Goal: Task Accomplishment & Management: Manage account settings

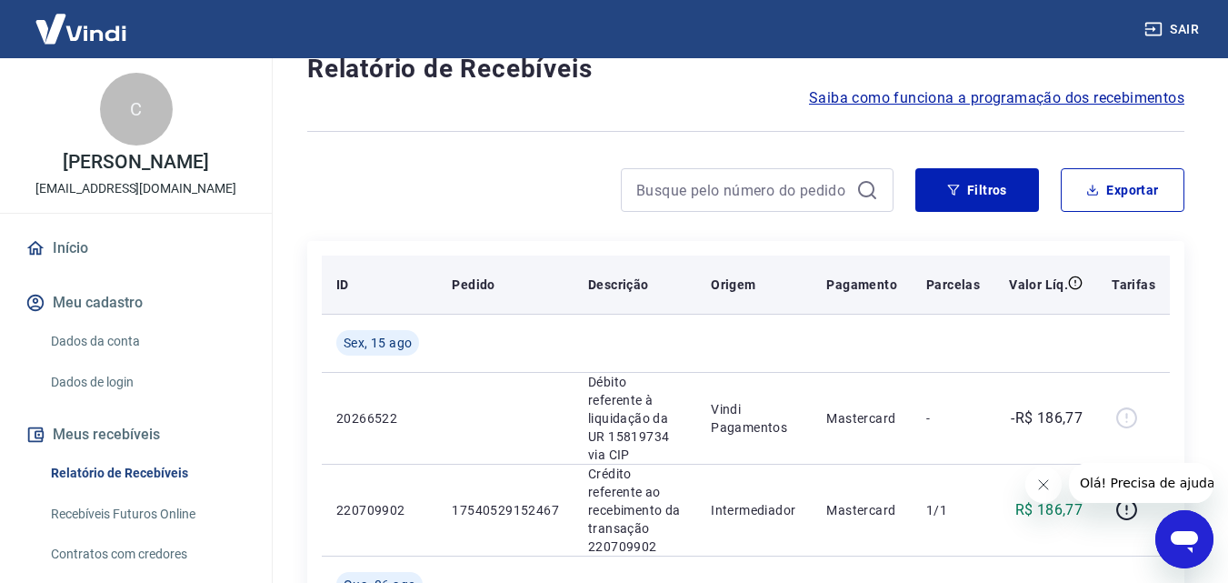
scroll to position [91, 0]
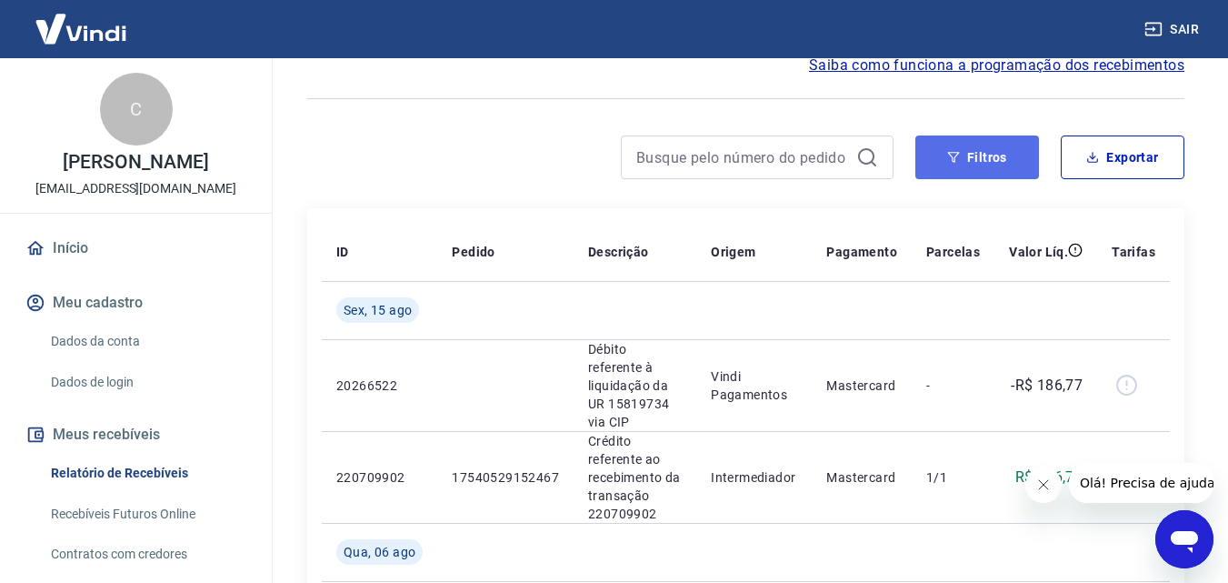
click at [992, 171] on button "Filtros" at bounding box center [977, 157] width 124 height 44
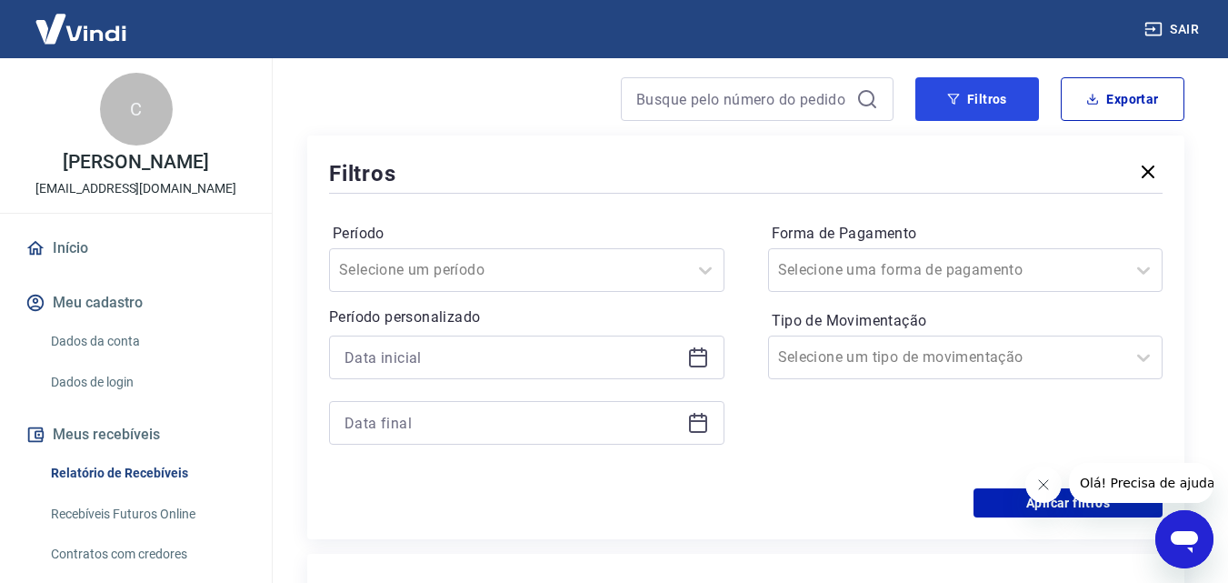
scroll to position [182, 0]
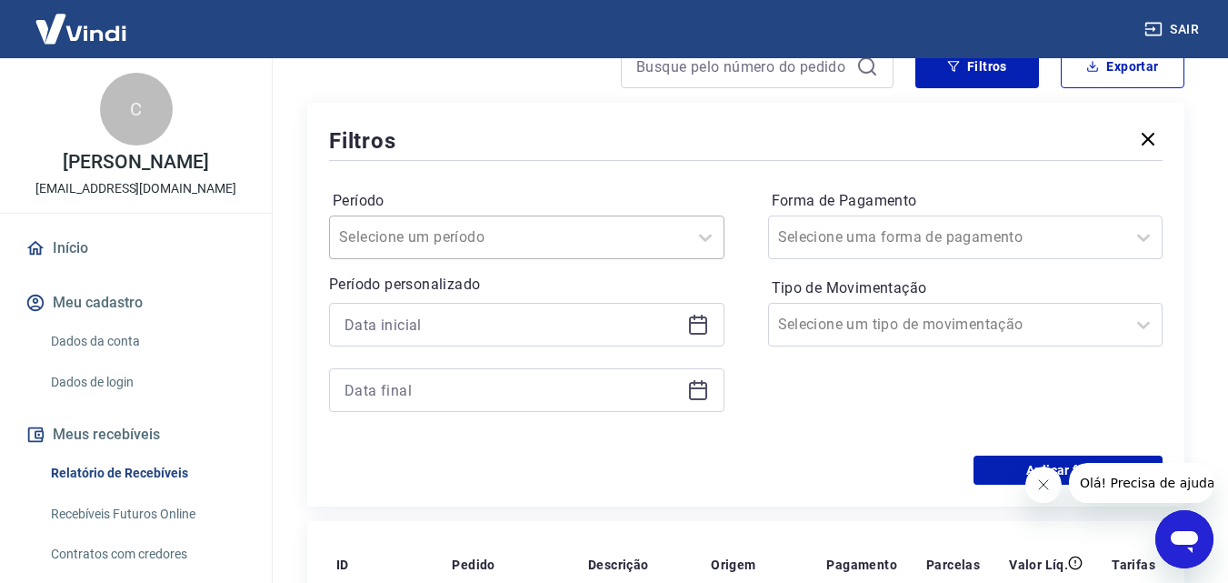
click at [497, 238] on input "Período" at bounding box center [431, 237] width 184 height 22
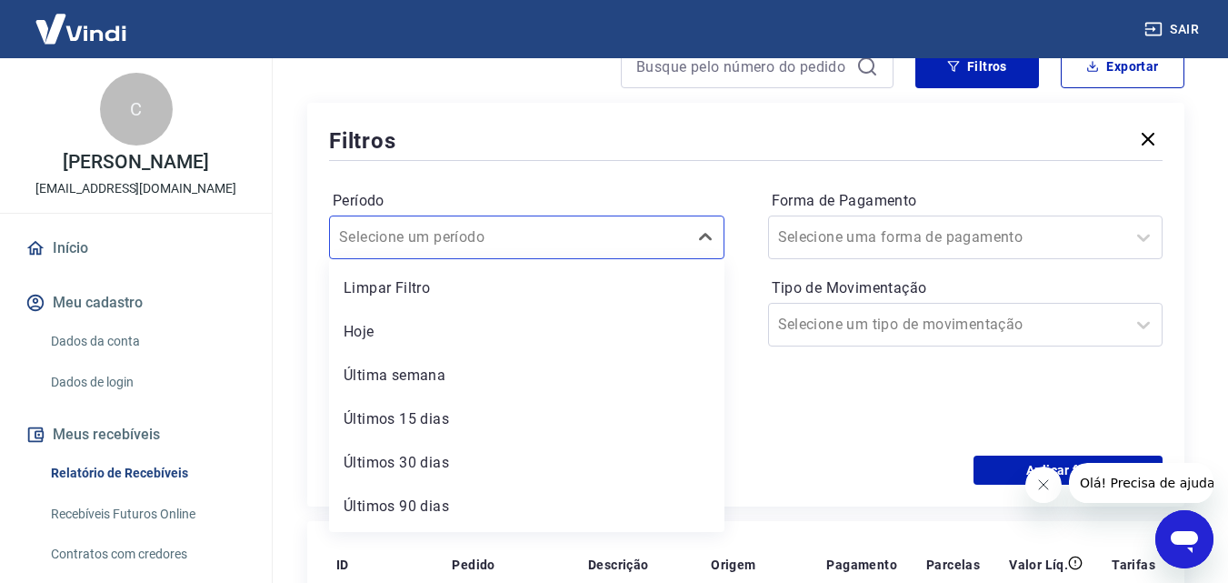
scroll to position [40, 0]
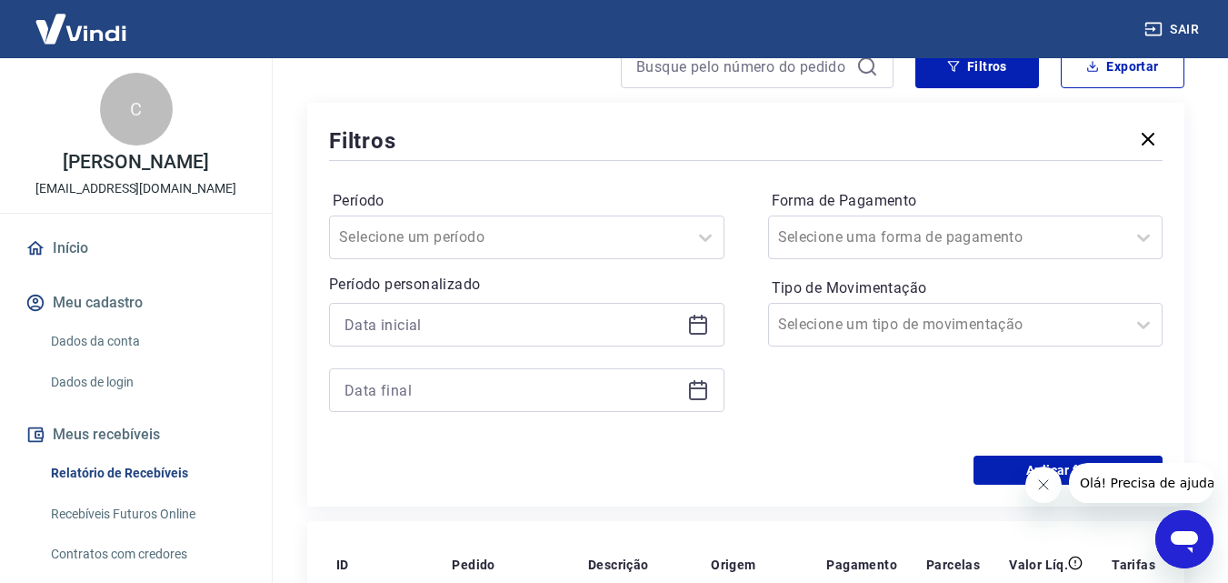
click at [811, 449] on div "Período Selecione um período Período personalizado Forma de Pagamento Selecione…" at bounding box center [745, 309] width 833 height 291
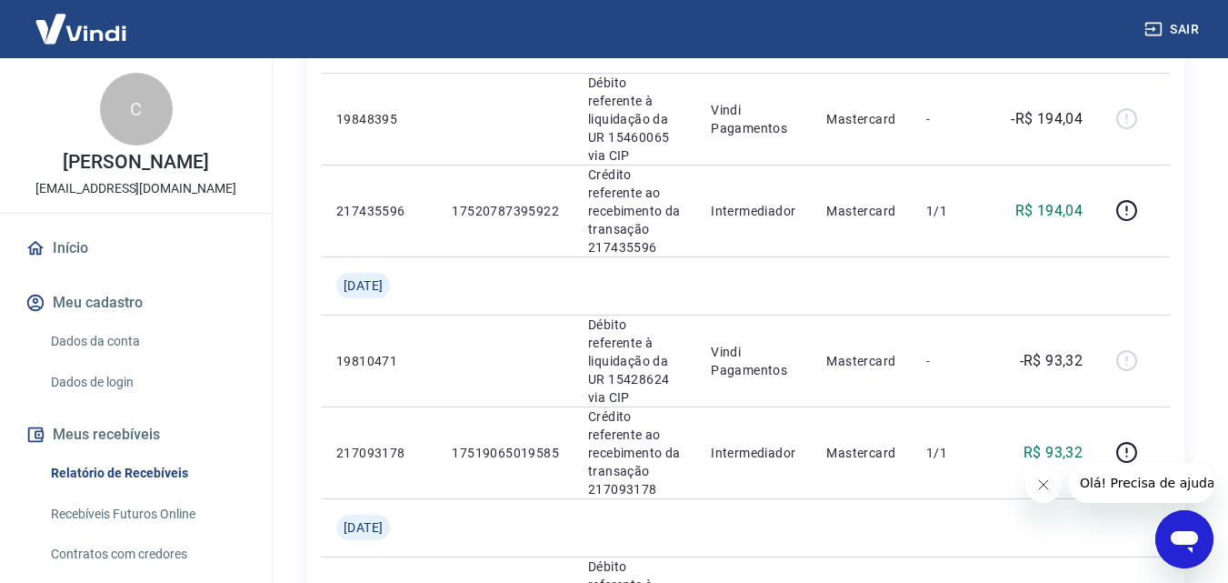
scroll to position [2487, 0]
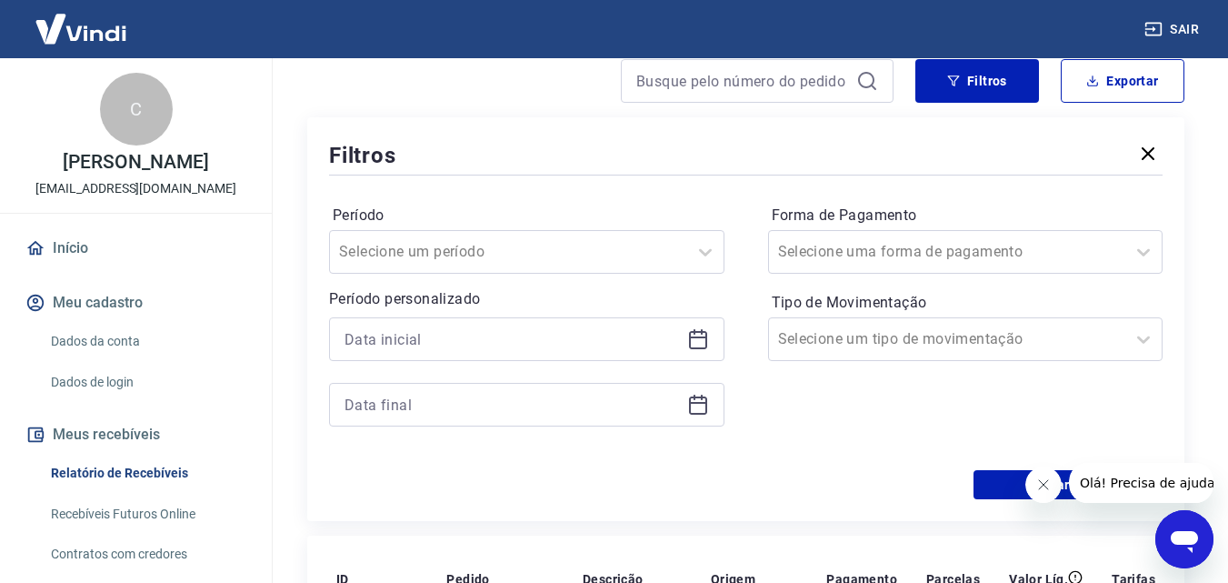
scroll to position [212, 0]
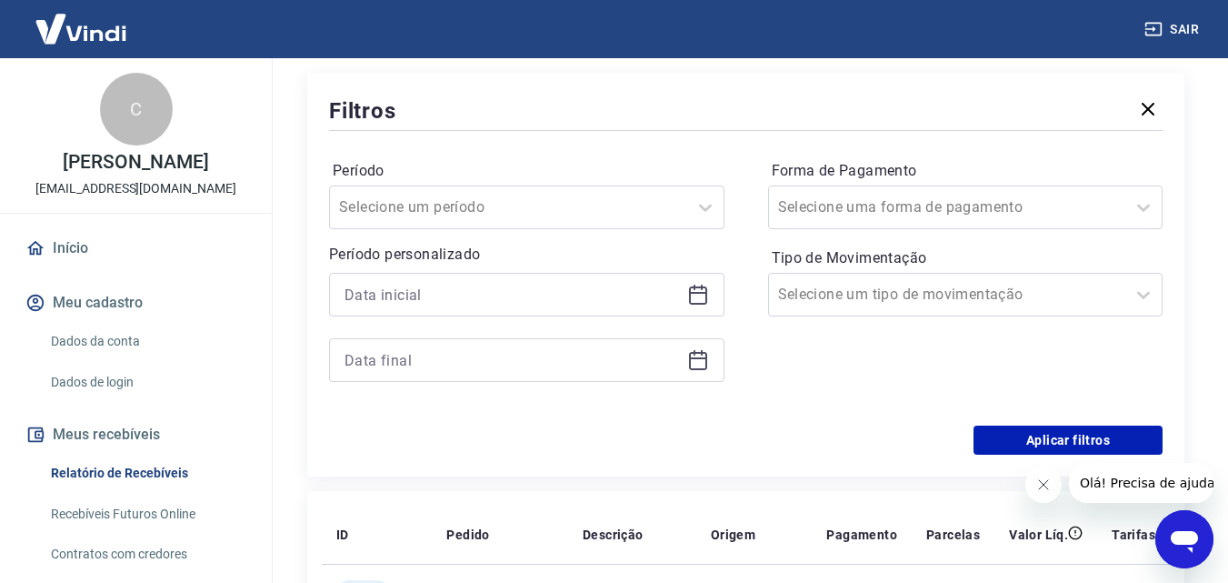
click at [701, 303] on icon at bounding box center [698, 295] width 18 height 18
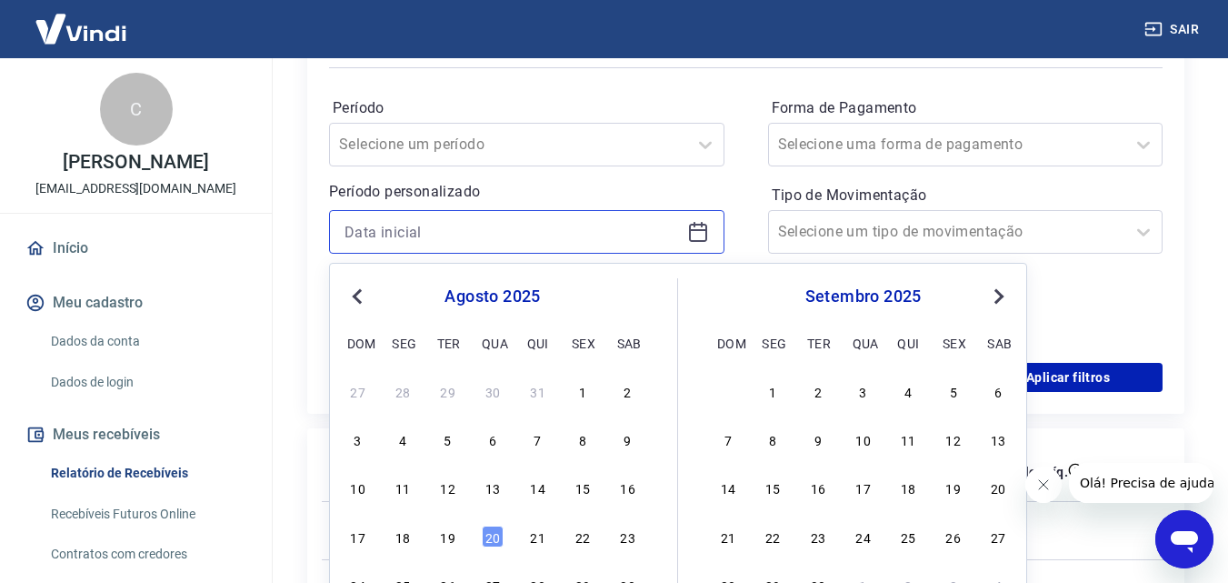
scroll to position [303, 0]
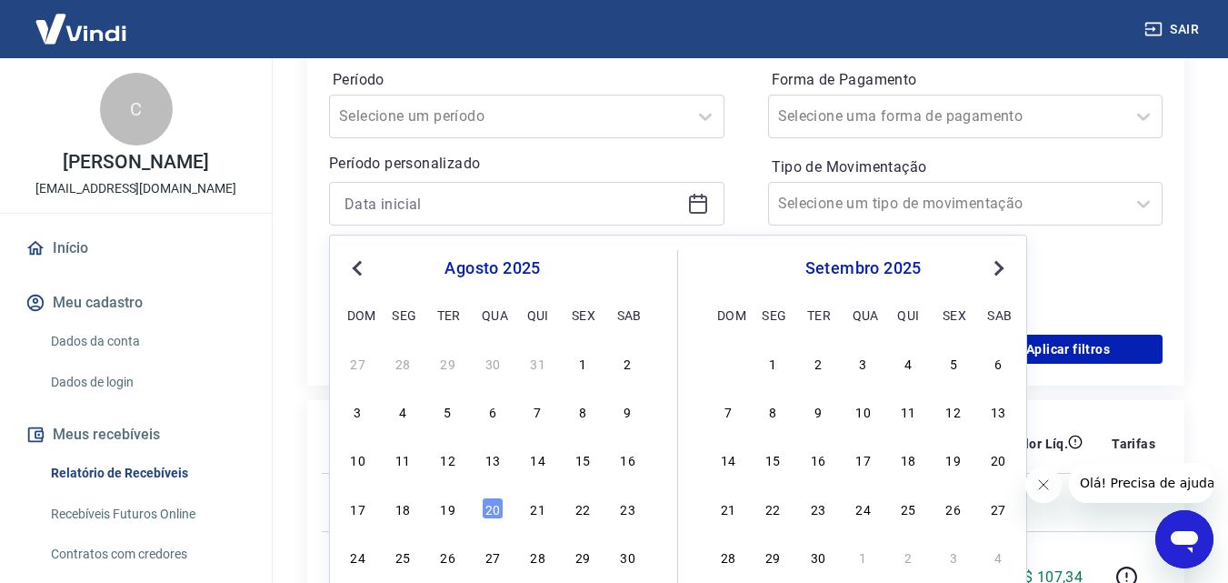
click at [359, 268] on span "Previous Month" at bounding box center [359, 267] width 0 height 21
click at [451, 365] on div "1" at bounding box center [448, 363] width 22 height 22
type input "01/07/2025"
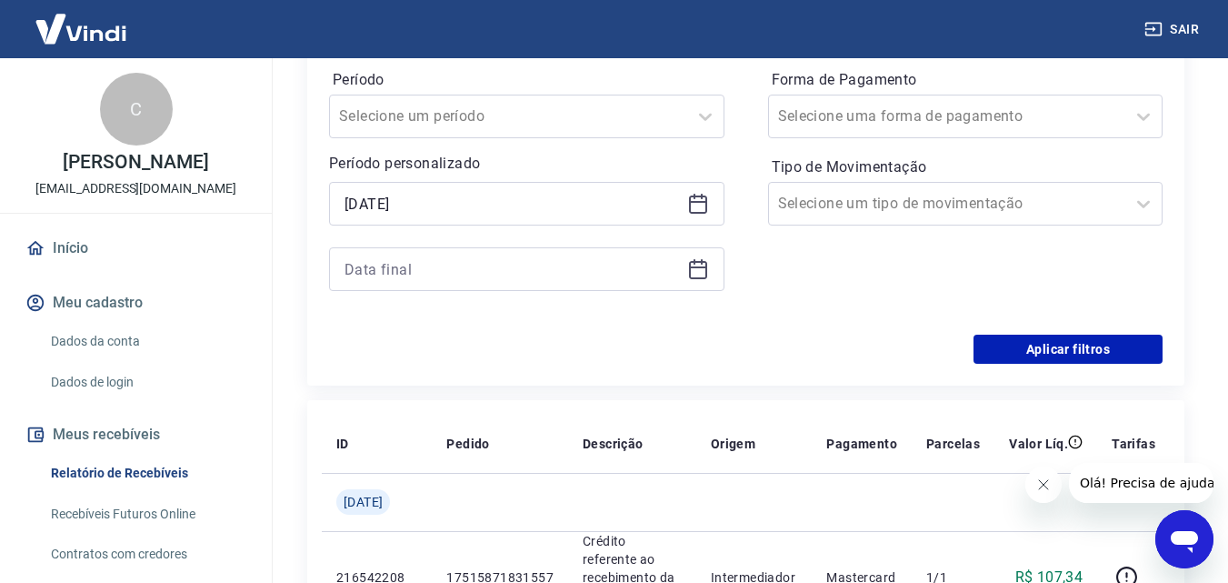
click at [699, 268] on icon at bounding box center [698, 267] width 18 height 2
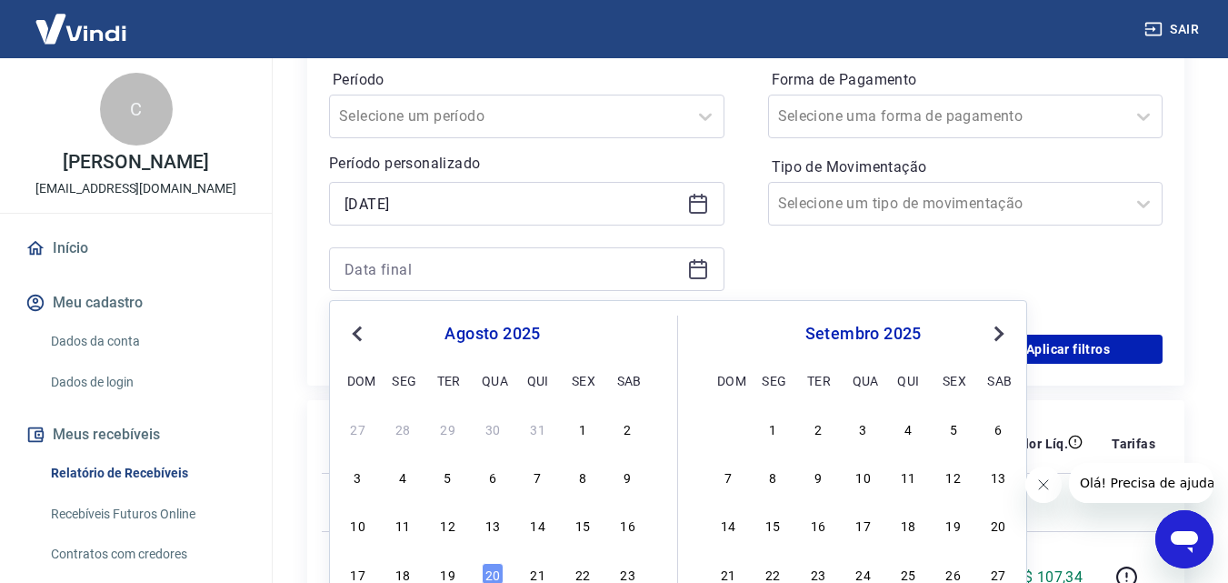
click at [353, 338] on button "Previous Month" at bounding box center [357, 334] width 22 height 22
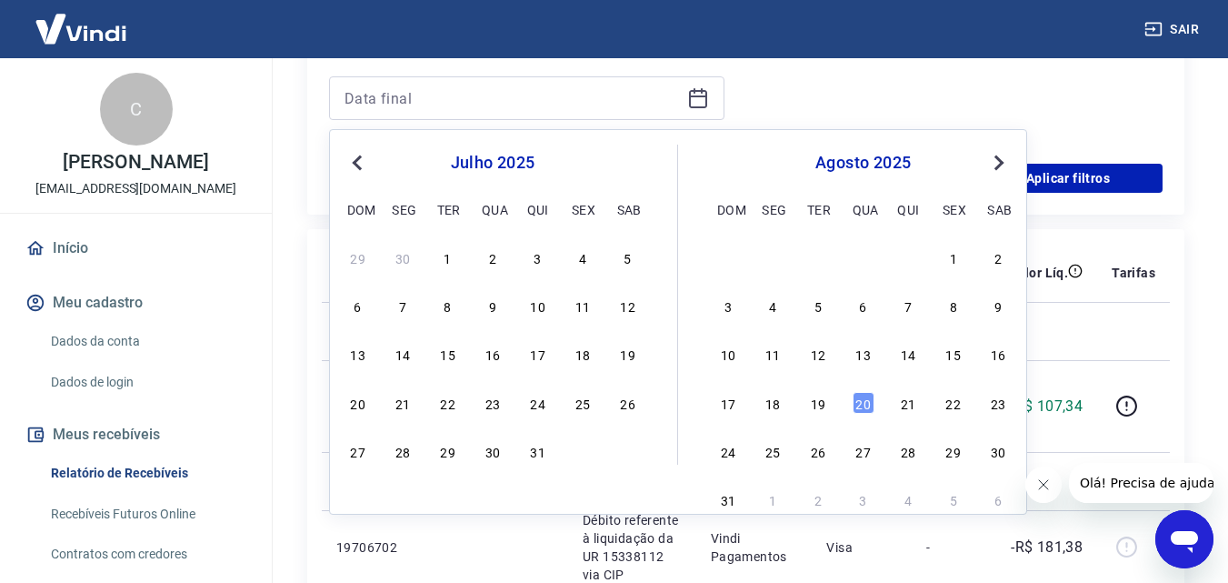
scroll to position [484, 0]
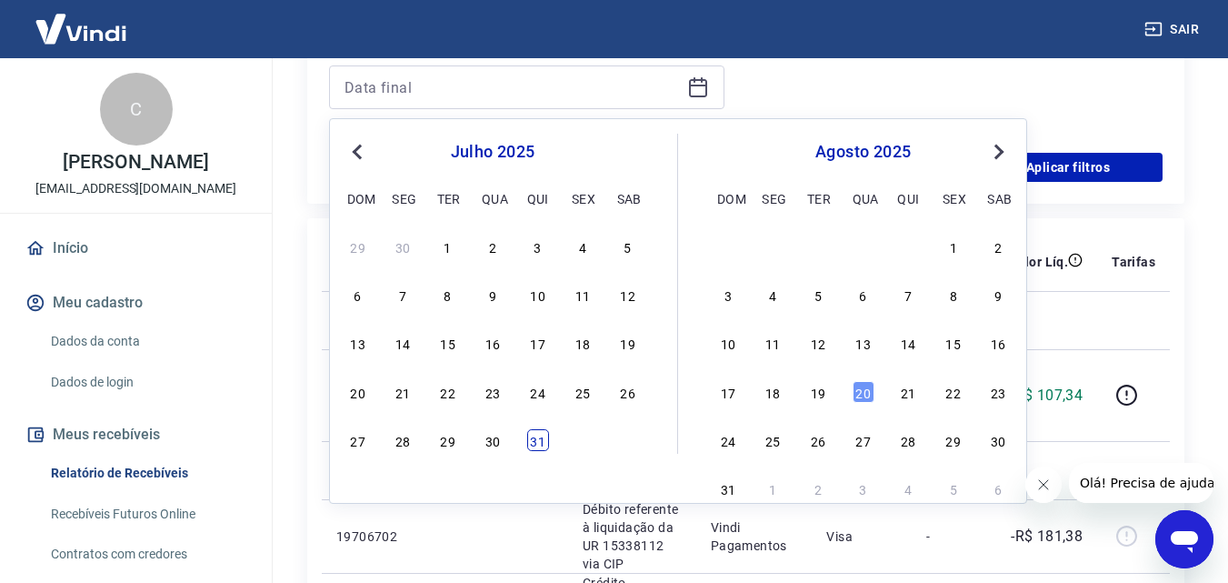
click at [529, 437] on div "31" at bounding box center [538, 440] width 22 height 22
type input "31/07/2025"
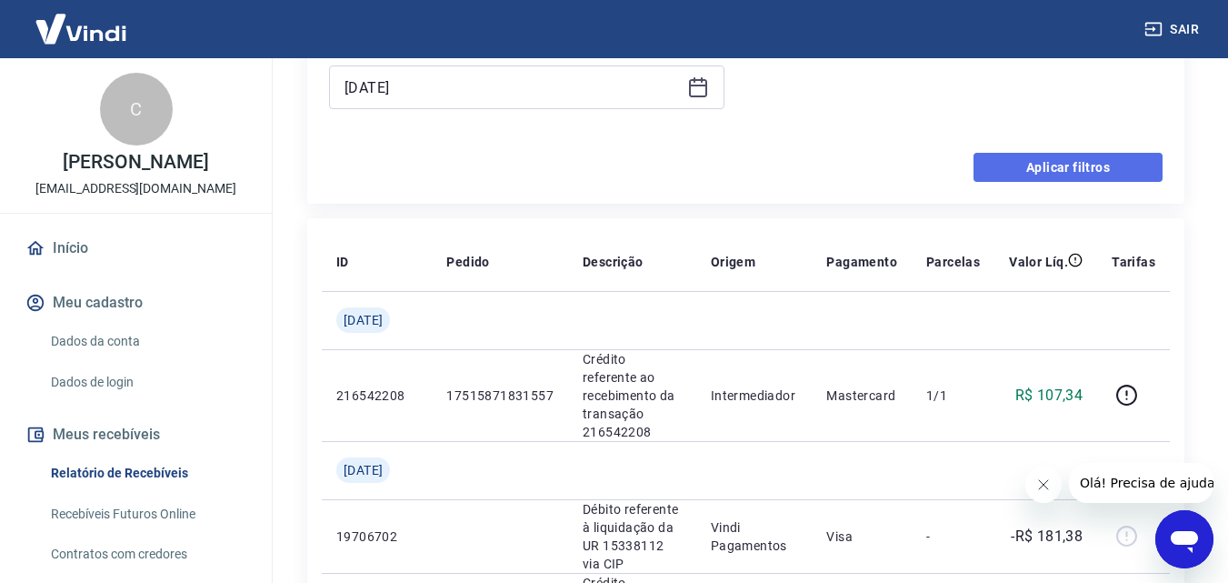
click at [1073, 174] on button "Aplicar filtros" at bounding box center [1067, 167] width 189 height 29
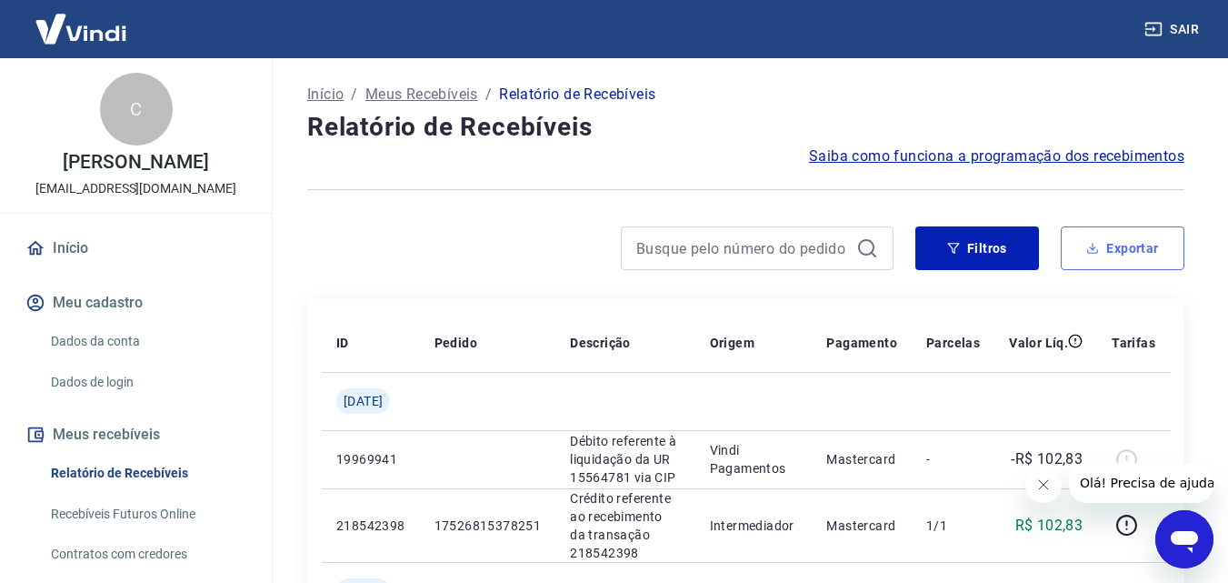
click at [1102, 244] on button "Exportar" at bounding box center [1123, 248] width 124 height 44
type input "01/07/2025"
type input "31/07/2025"
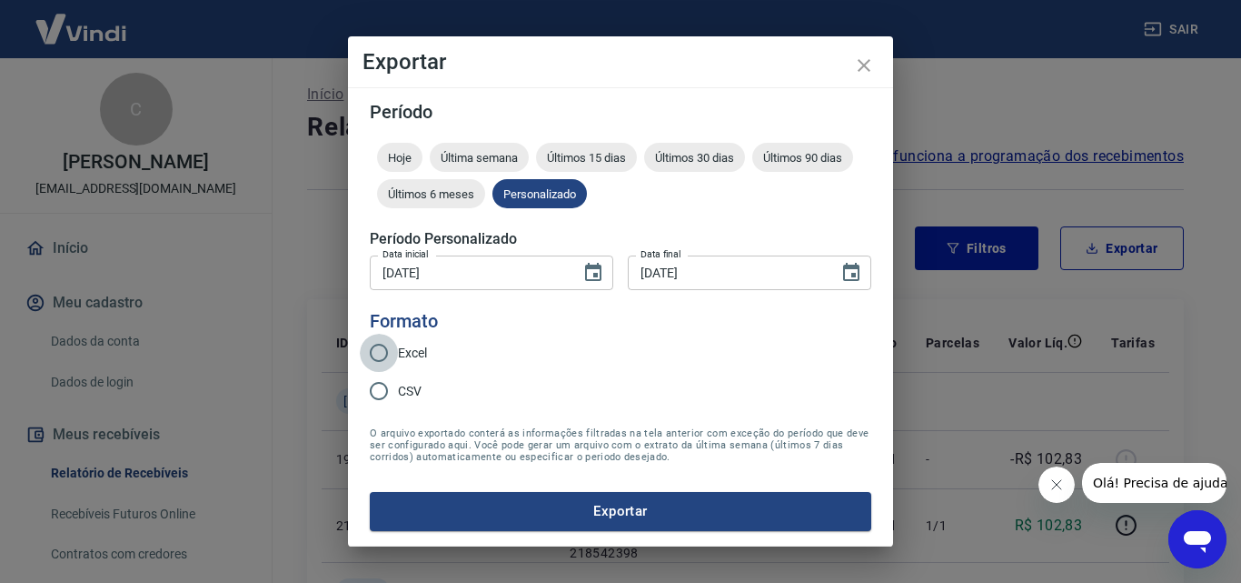
click at [377, 350] on input "Excel" at bounding box center [379, 353] width 38 height 38
radio input "true"
click at [644, 510] on button "Exportar" at bounding box center [621, 511] width 502 height 38
